Goal: Transaction & Acquisition: Download file/media

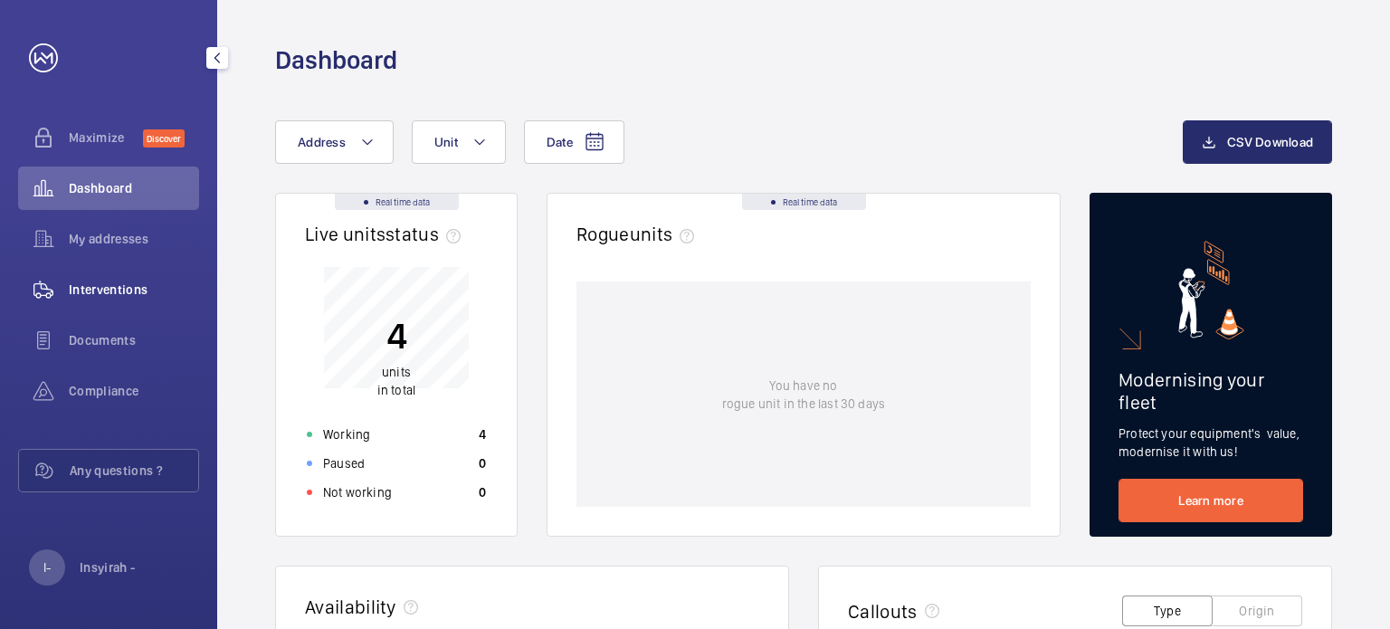
click at [116, 288] on span "Interventions" at bounding box center [134, 289] width 130 height 18
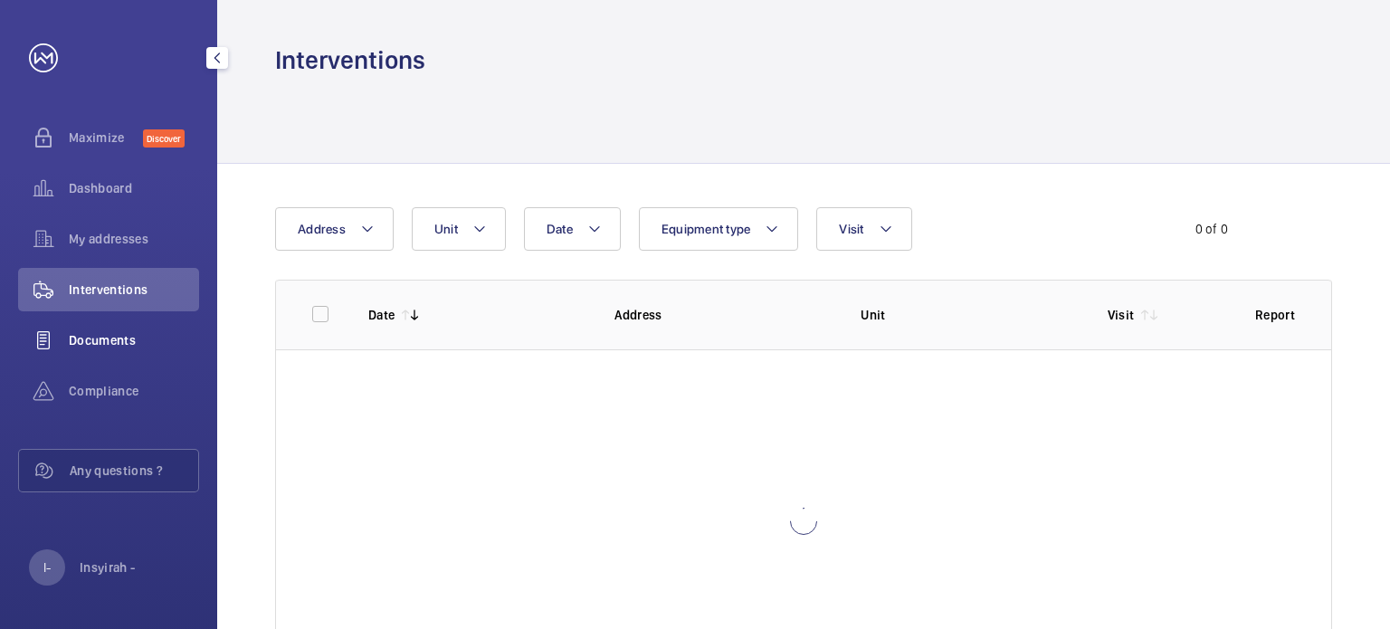
click at [124, 342] on span "Documents" at bounding box center [134, 340] width 130 height 18
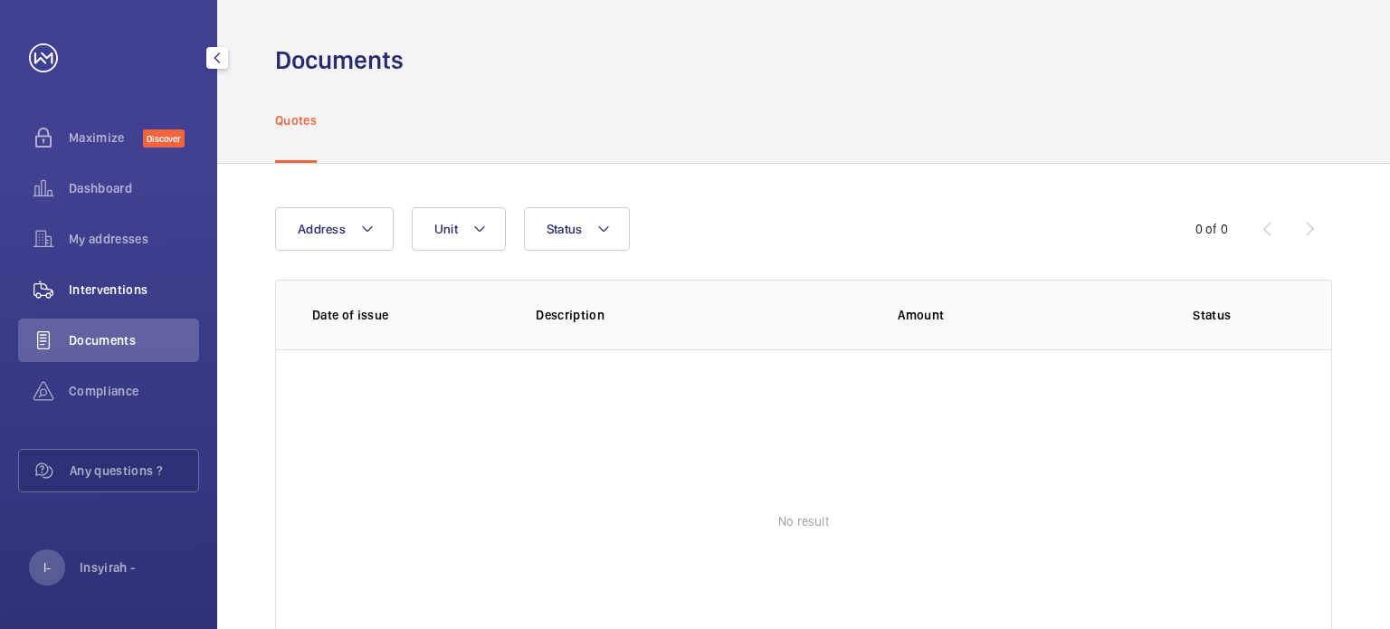
click at [122, 285] on span "Interventions" at bounding box center [134, 289] width 130 height 18
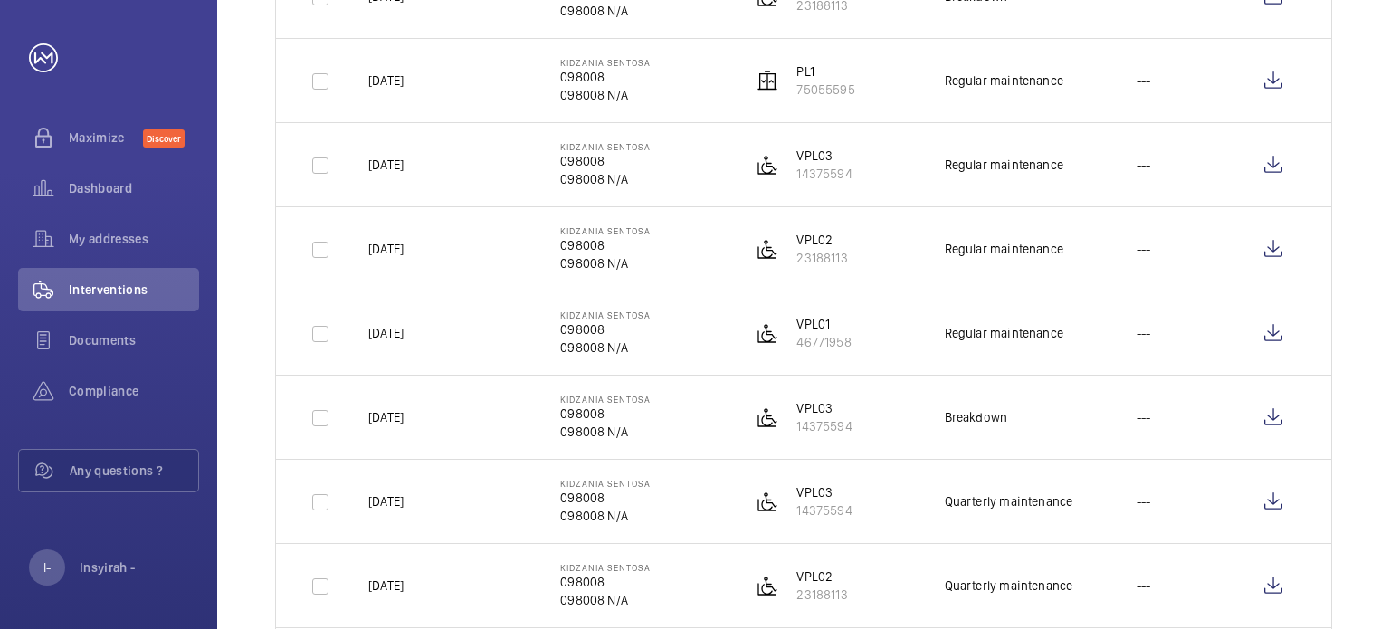
scroll to position [452, 0]
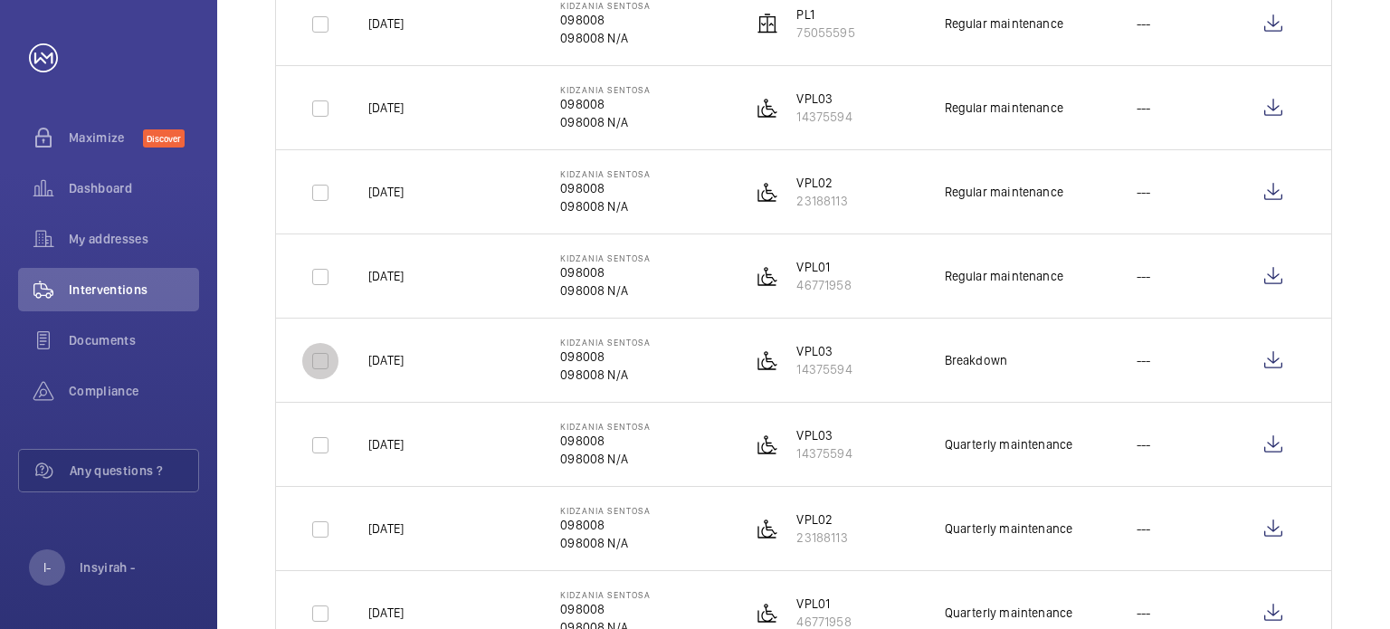
click at [318, 365] on input "checkbox" at bounding box center [320, 361] width 36 height 36
checkbox input "true"
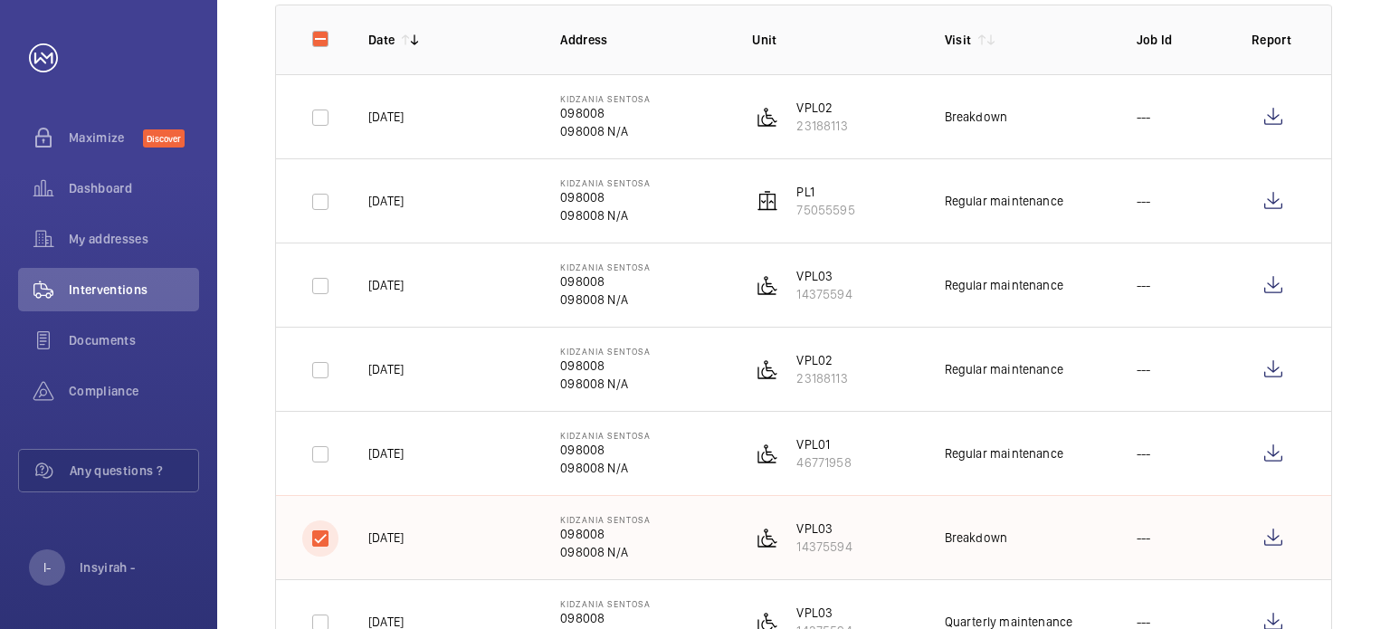
scroll to position [271, 0]
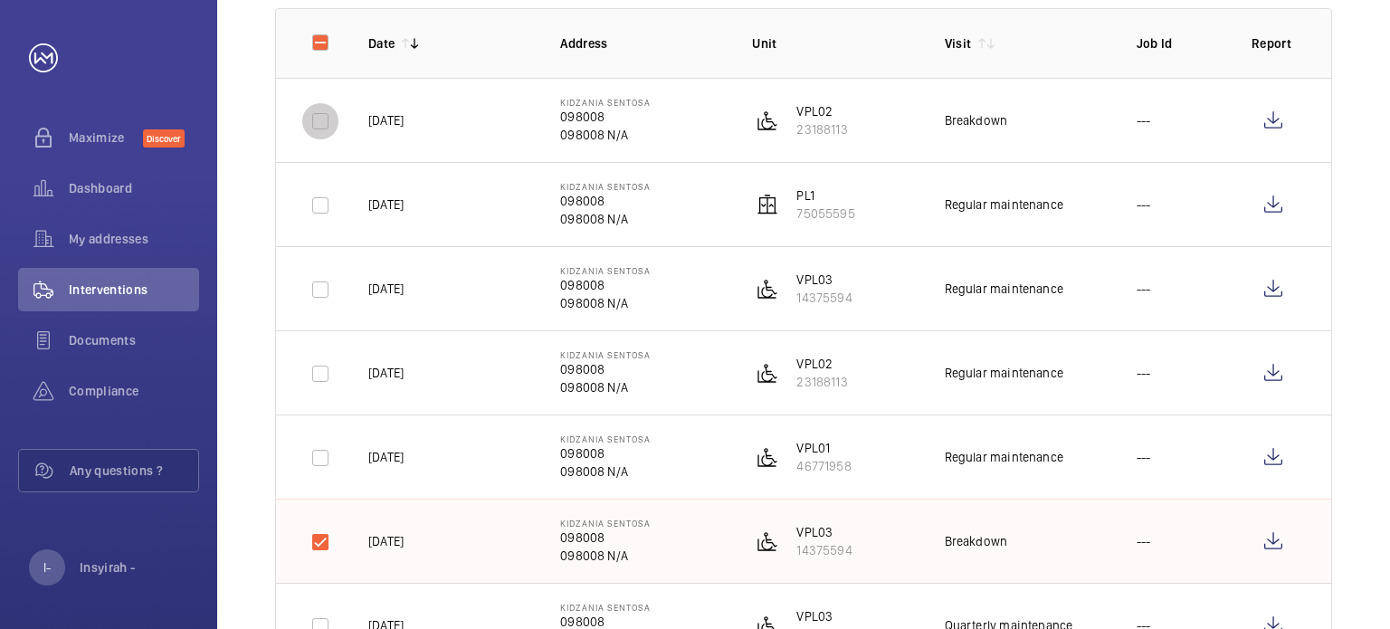
click at [319, 125] on input "checkbox" at bounding box center [320, 121] width 36 height 36
checkbox input "true"
click at [313, 204] on input "checkbox" at bounding box center [320, 205] width 36 height 36
checkbox input "true"
click at [318, 283] on input "checkbox" at bounding box center [320, 289] width 36 height 36
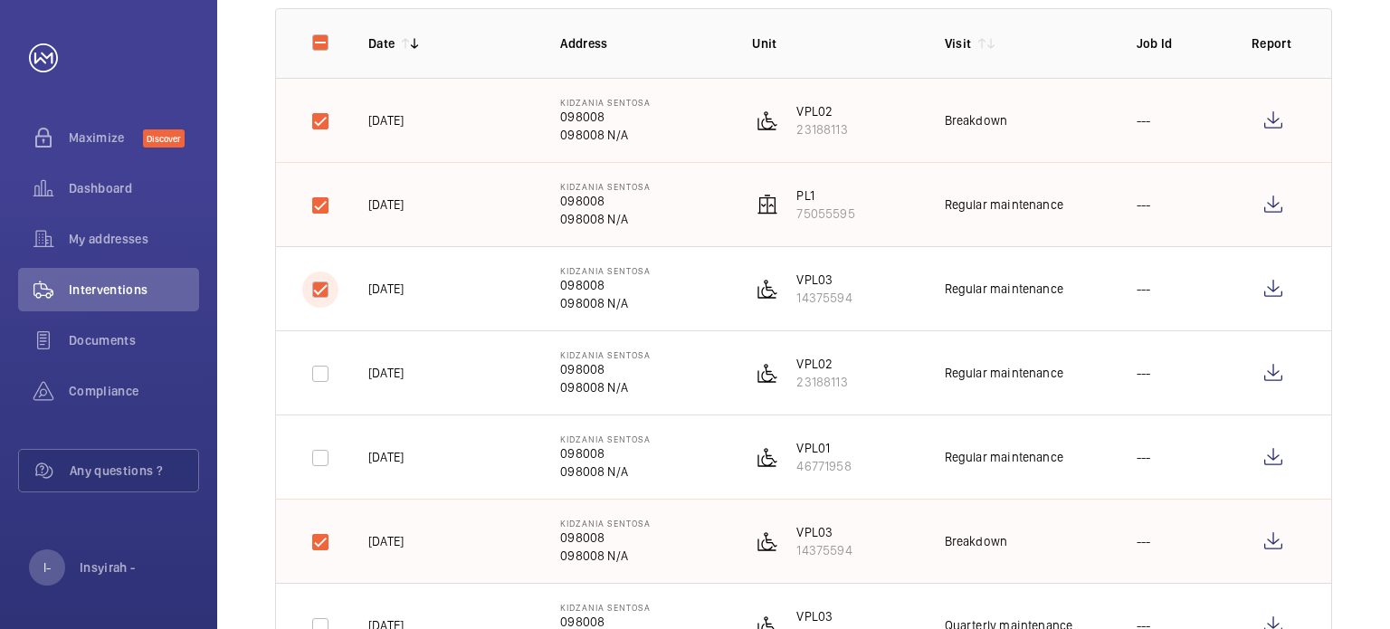
checkbox input "true"
click at [310, 388] on input "checkbox" at bounding box center [320, 374] width 36 height 36
checkbox input "true"
click at [320, 444] on input "checkbox" at bounding box center [320, 458] width 36 height 36
checkbox input "true"
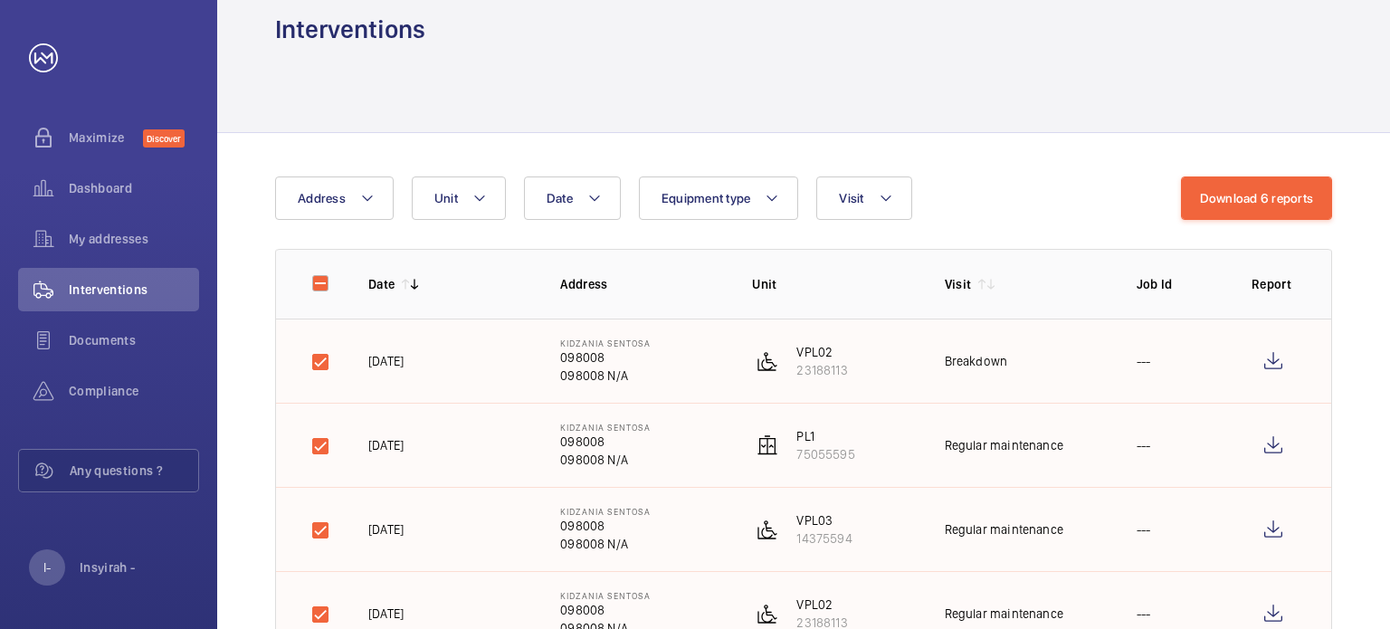
scroll to position [0, 0]
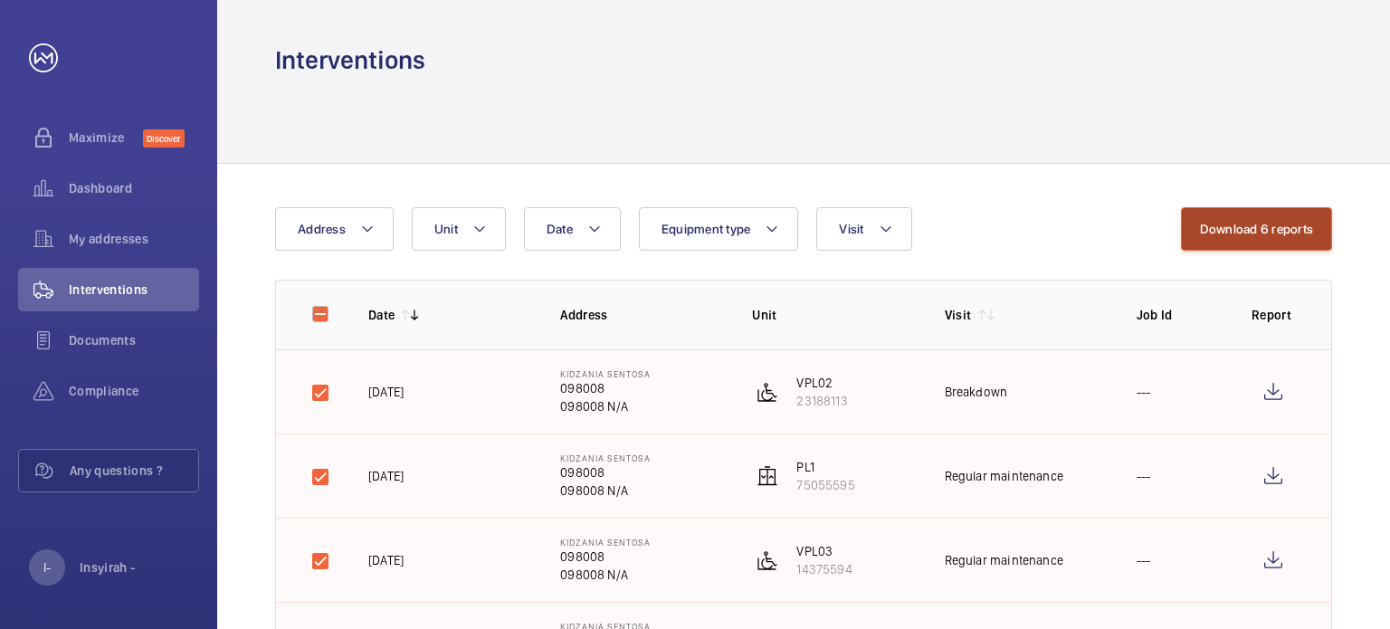
click at [1283, 229] on button "Download 6 reports" at bounding box center [1257, 228] width 152 height 43
